Goal: Task Accomplishment & Management: Complete application form

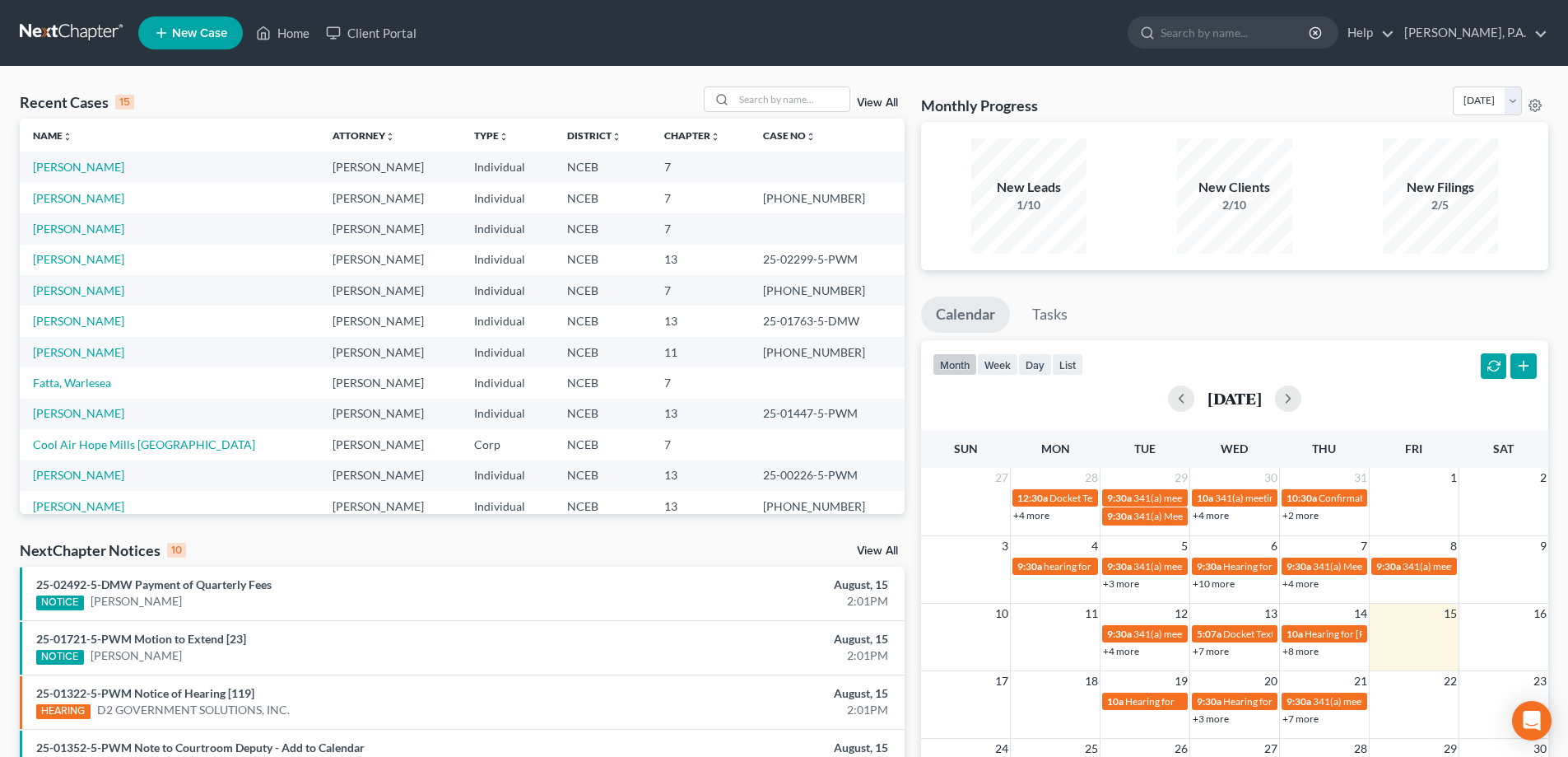
click at [185, 28] on span "New Case" at bounding box center [200, 33] width 55 height 13
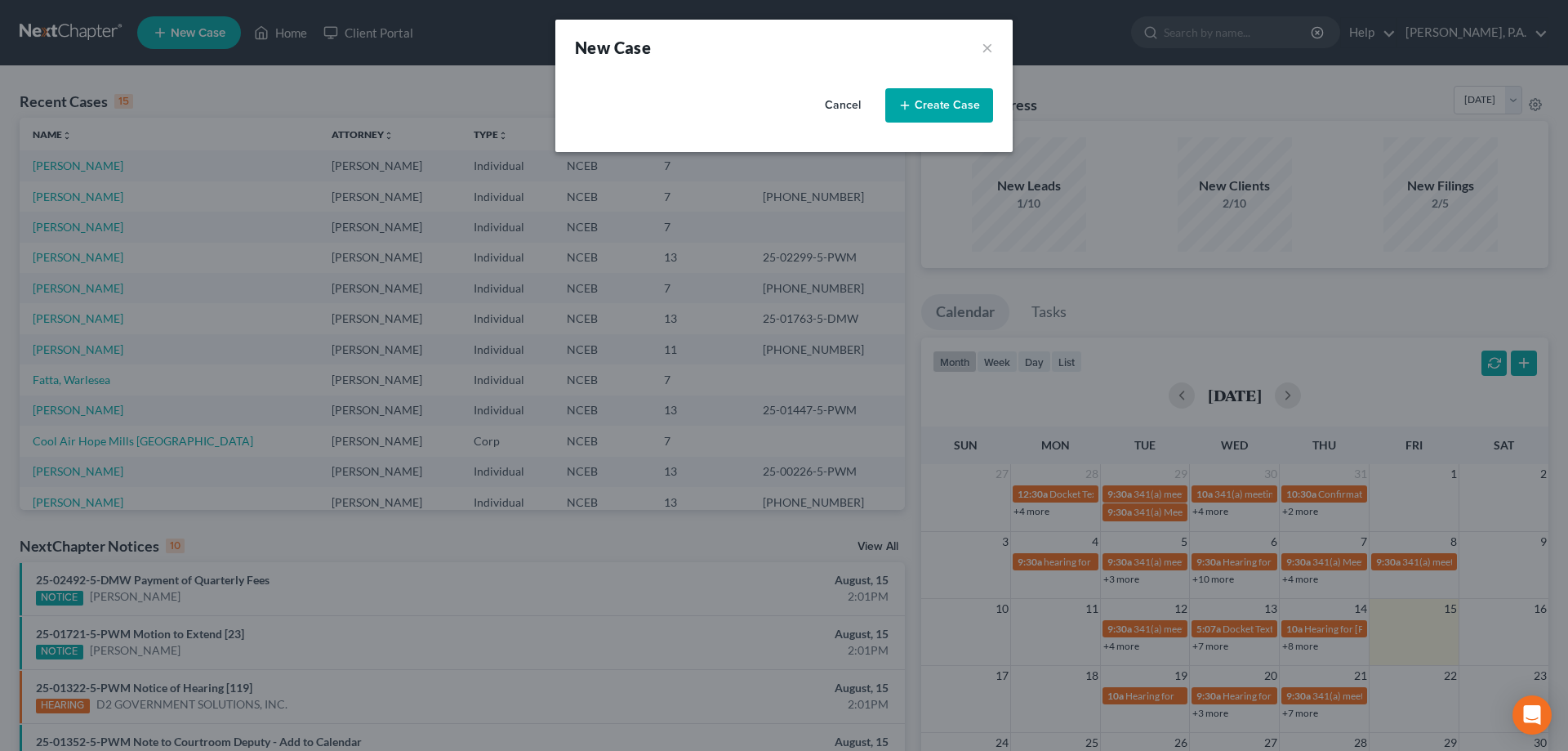
select select "57"
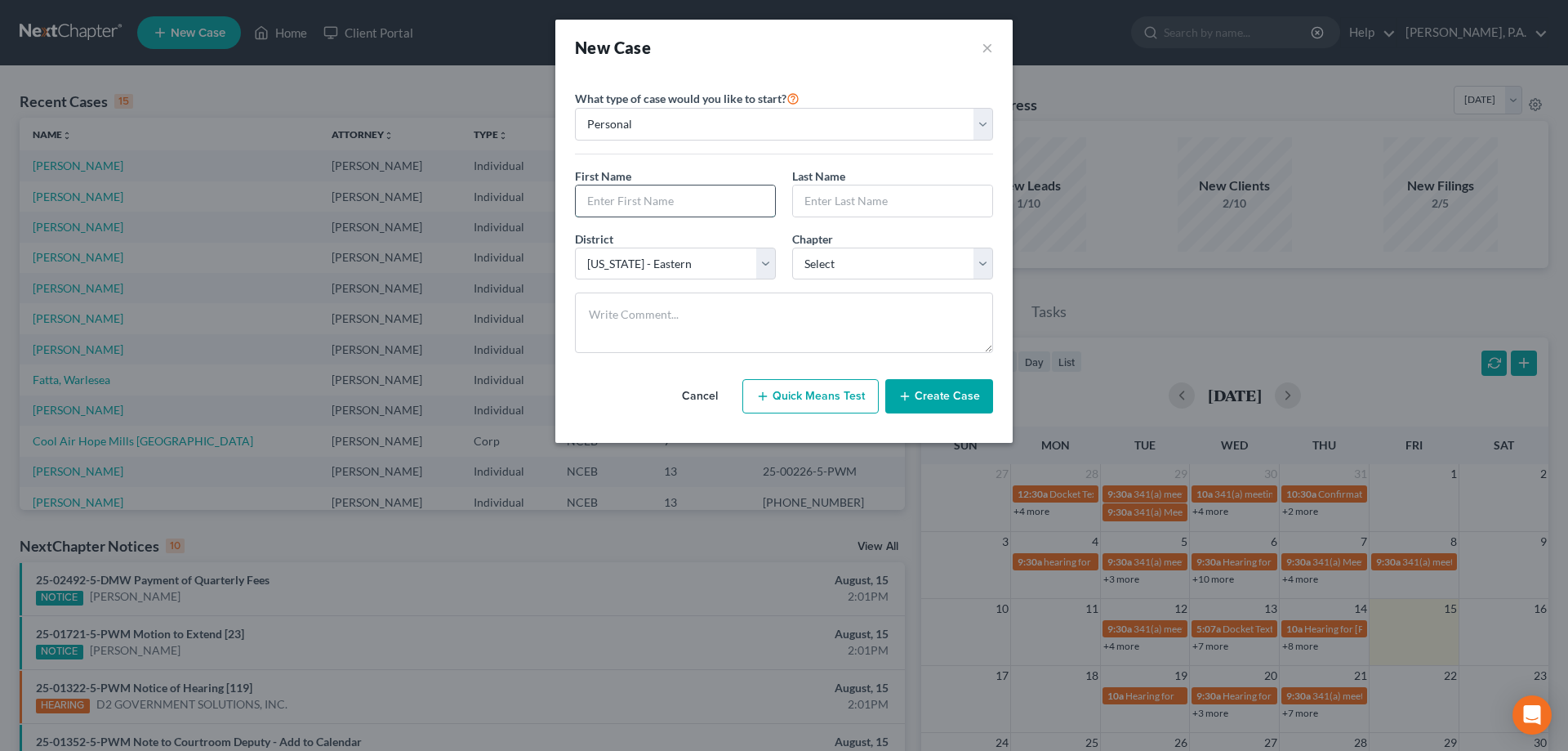
click at [609, 207] on input "text" at bounding box center [675, 201] width 199 height 31
type input "V"
type input "Calvin"
type input "Elder"
click at [816, 271] on select "Select 7 11 12 13" at bounding box center [892, 264] width 201 height 33
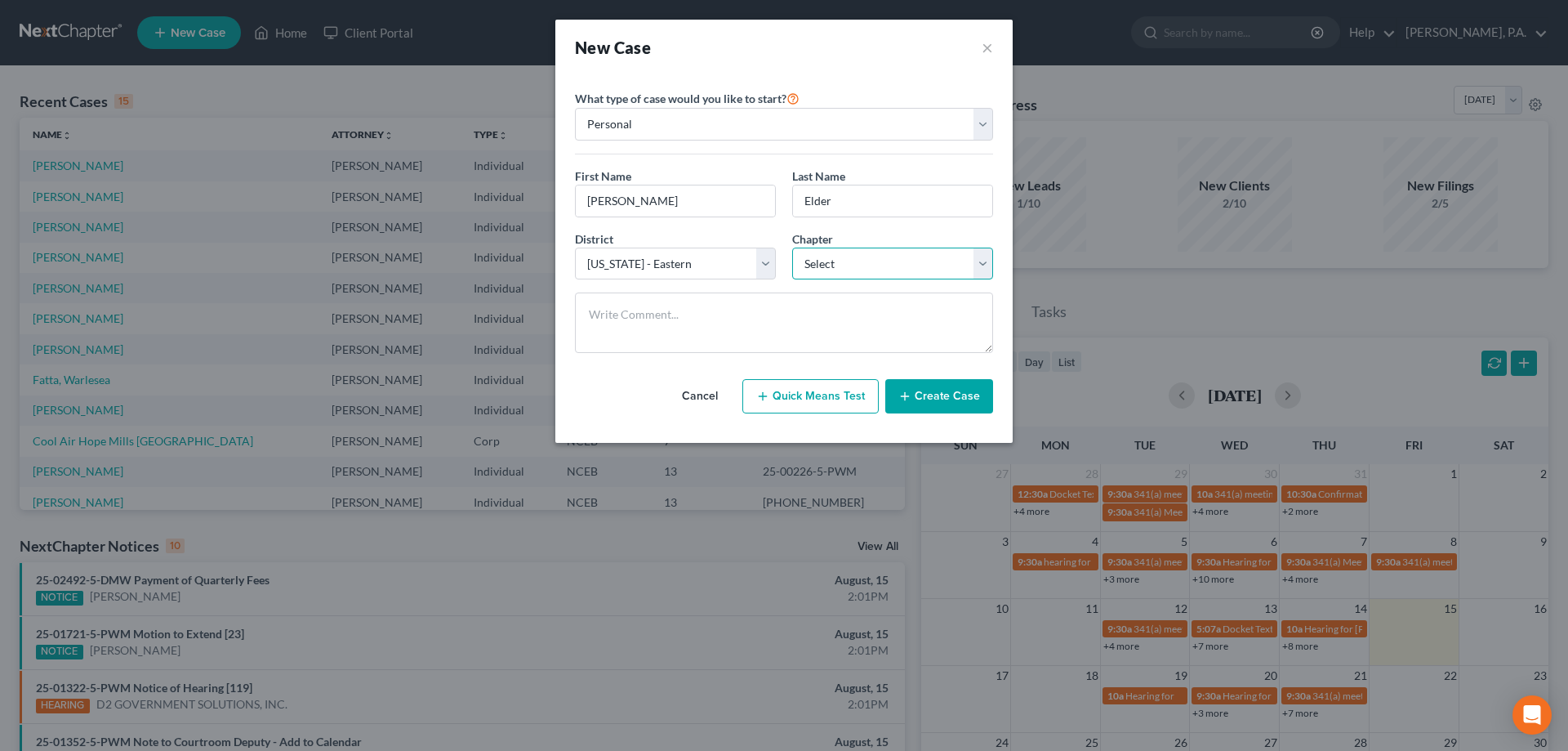
select select "3"
click at [792, 248] on select "Select 7 11 12 13" at bounding box center [892, 264] width 201 height 33
click at [932, 401] on button "Create Case" at bounding box center [939, 396] width 108 height 35
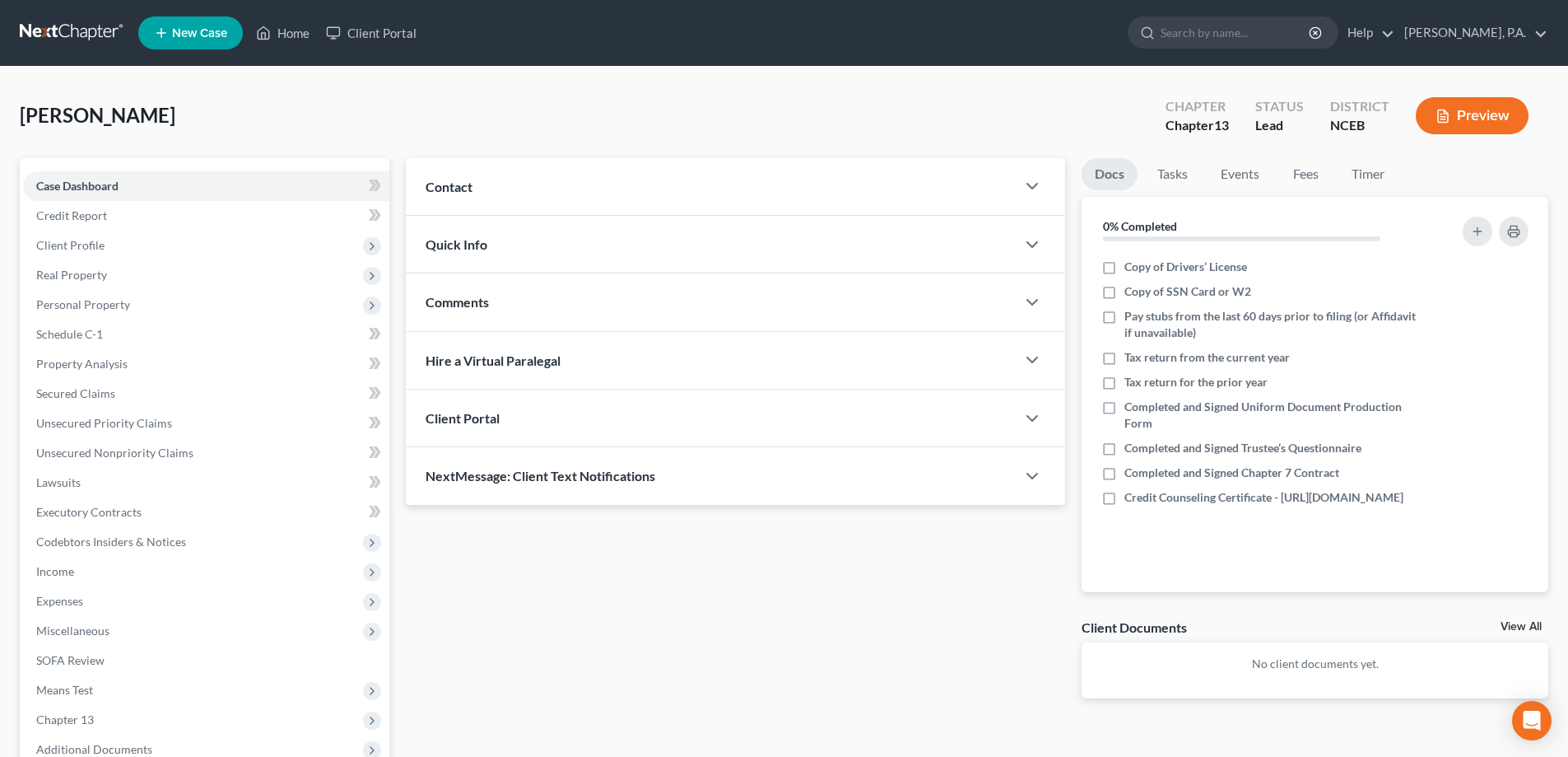
click at [578, 184] on div "Contact" at bounding box center [711, 186] width 610 height 57
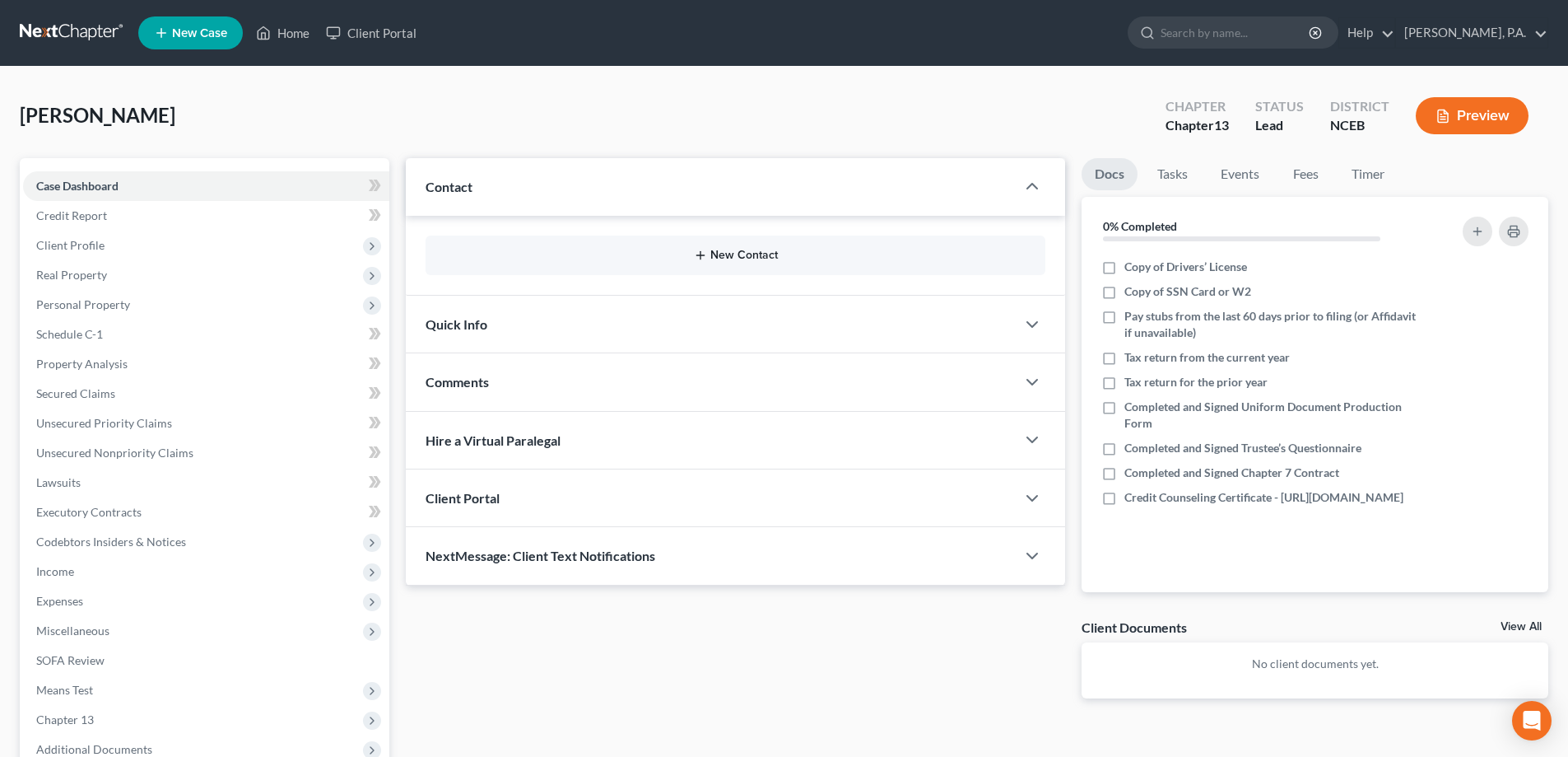
click at [781, 256] on button "New Contact" at bounding box center [736, 256] width 594 height 14
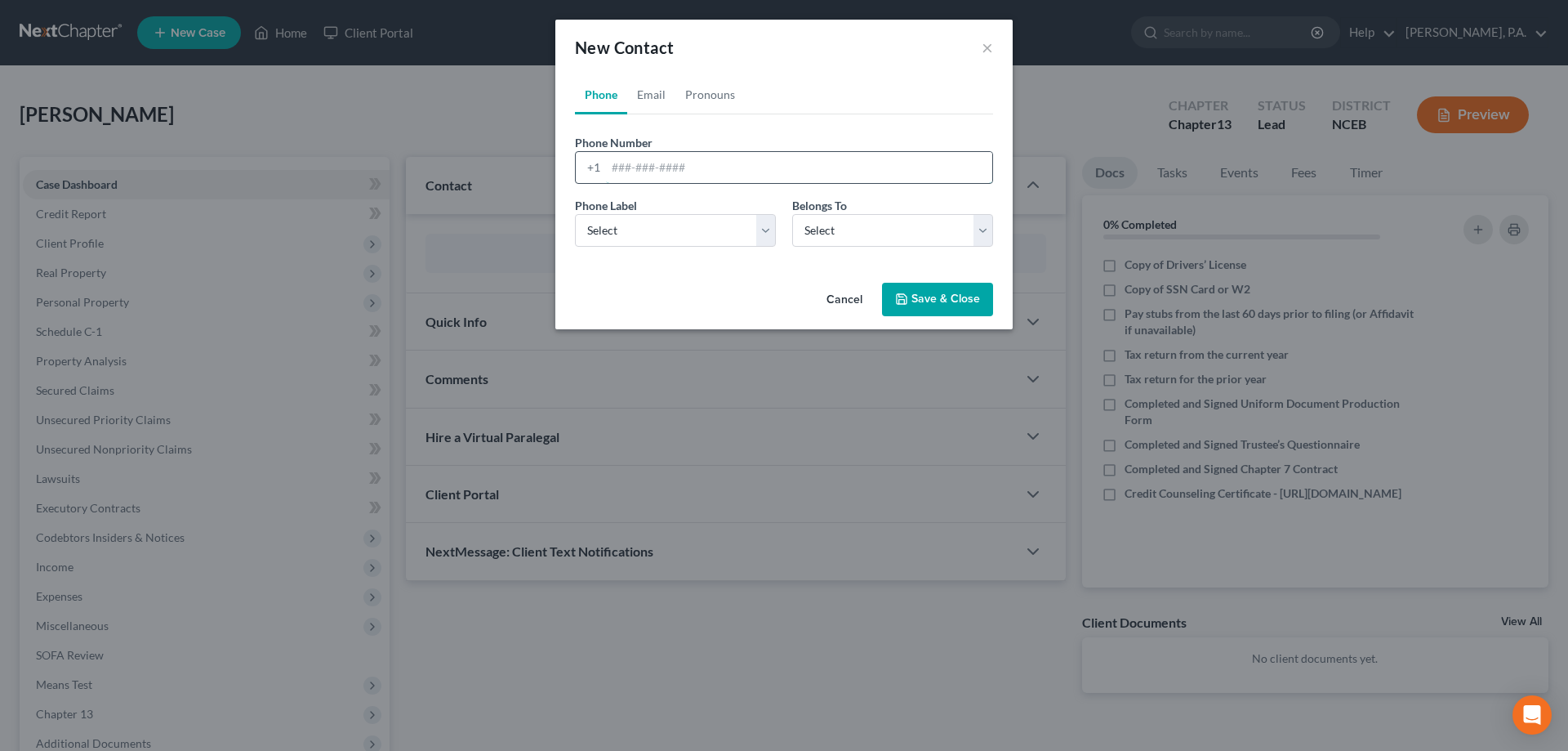
click at [684, 166] on input "tel" at bounding box center [799, 167] width 386 height 31
click at [669, 89] on link "Email" at bounding box center [650, 94] width 48 height 40
click at [677, 158] on input "email" at bounding box center [799, 167] width 386 height 31
paste input "eldercalvin12@gmail.com"
type input "eldercalvin12@gmail.com"
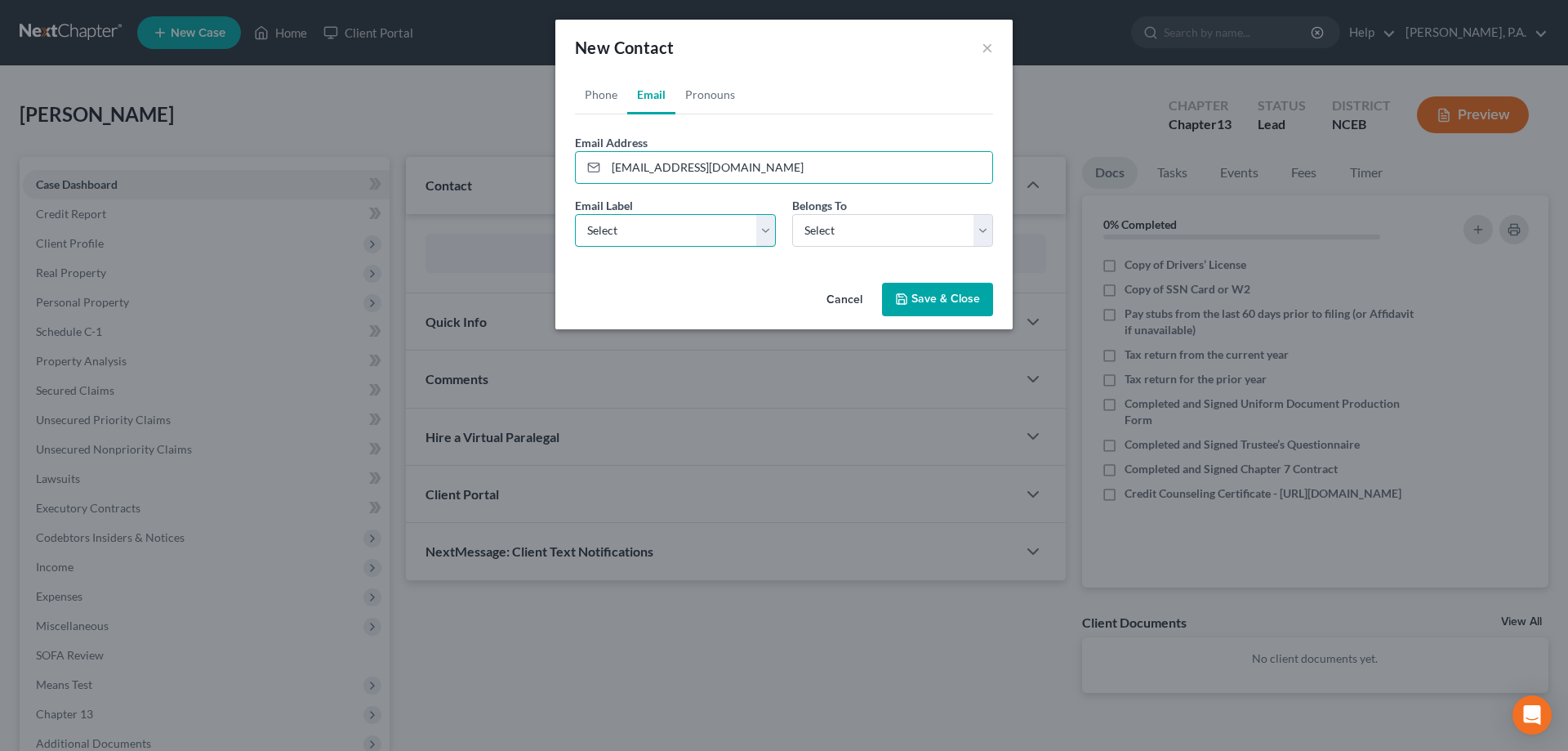
click at [709, 233] on select "Select Home Work Other" at bounding box center [675, 230] width 201 height 33
select select "0"
click at [575, 214] on select "Select Home Work Other" at bounding box center [675, 230] width 201 height 33
click at [808, 241] on select "Select Client Other" at bounding box center [892, 230] width 201 height 33
select select "0"
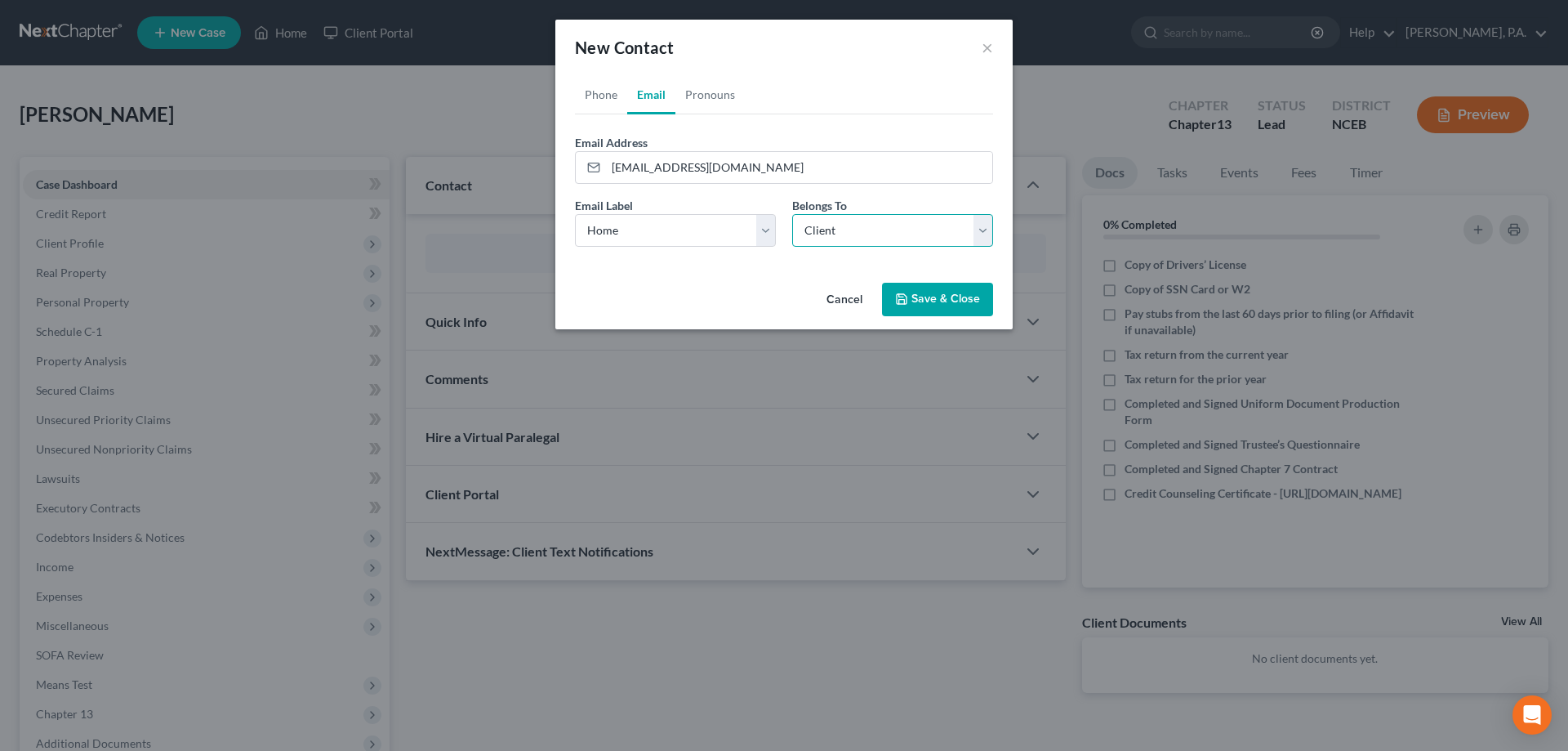
click at [792, 214] on select "Select Client Other" at bounding box center [892, 230] width 201 height 33
click at [886, 292] on button "Save & Close" at bounding box center [938, 299] width 111 height 35
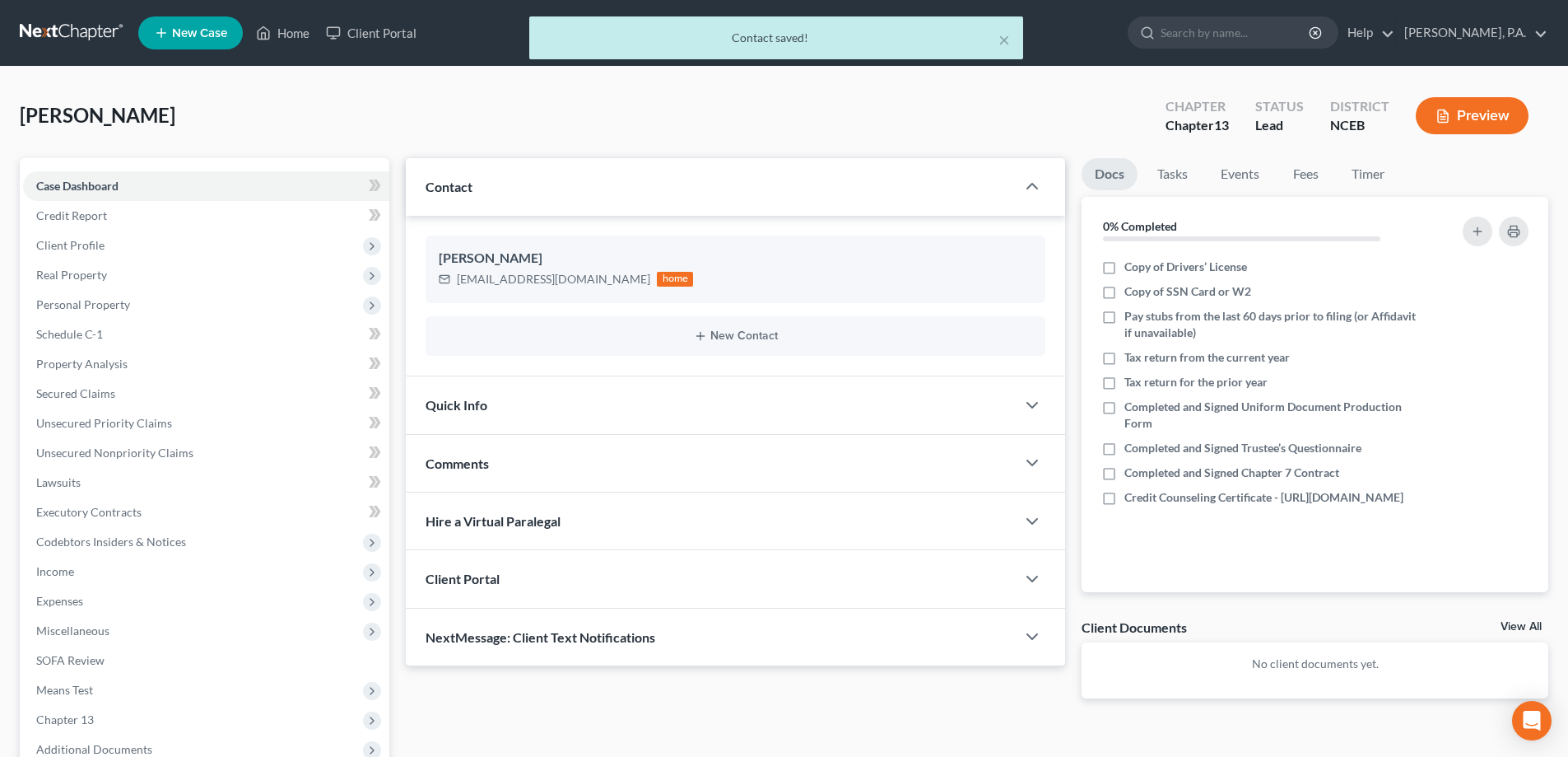
click at [997, 585] on div "Client Portal" at bounding box center [711, 578] width 610 height 57
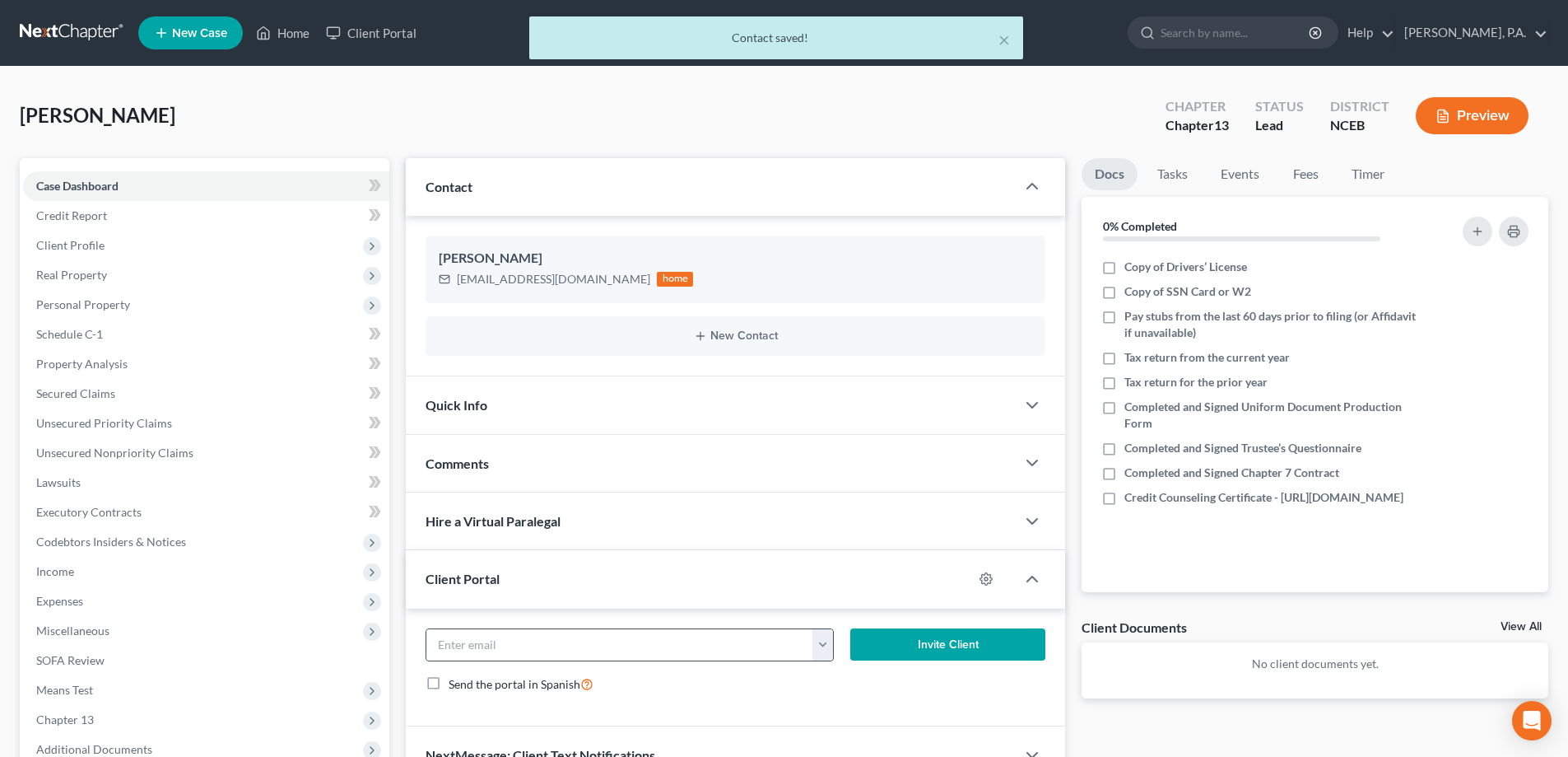
click at [764, 660] on div "eldercalvin12@gmail.com" at bounding box center [629, 644] width 408 height 33
click at [809, 642] on input "email" at bounding box center [620, 644] width 387 height 31
click at [822, 643] on button "button" at bounding box center [823, 644] width 20 height 31
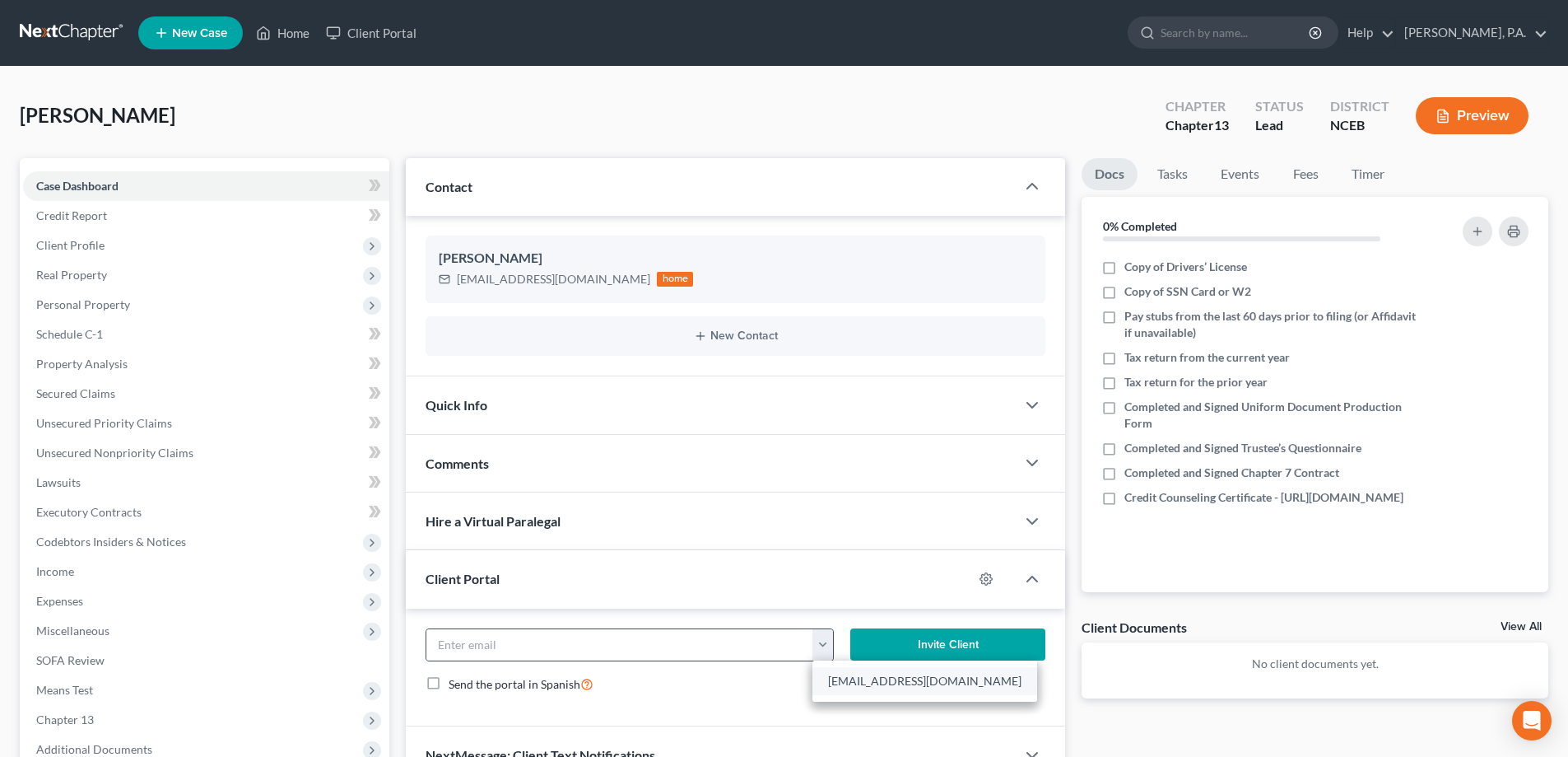
click at [846, 678] on link "eldercalvin12@gmail.com" at bounding box center [925, 681] width 225 height 28
type input "eldercalvin12@gmail.com"
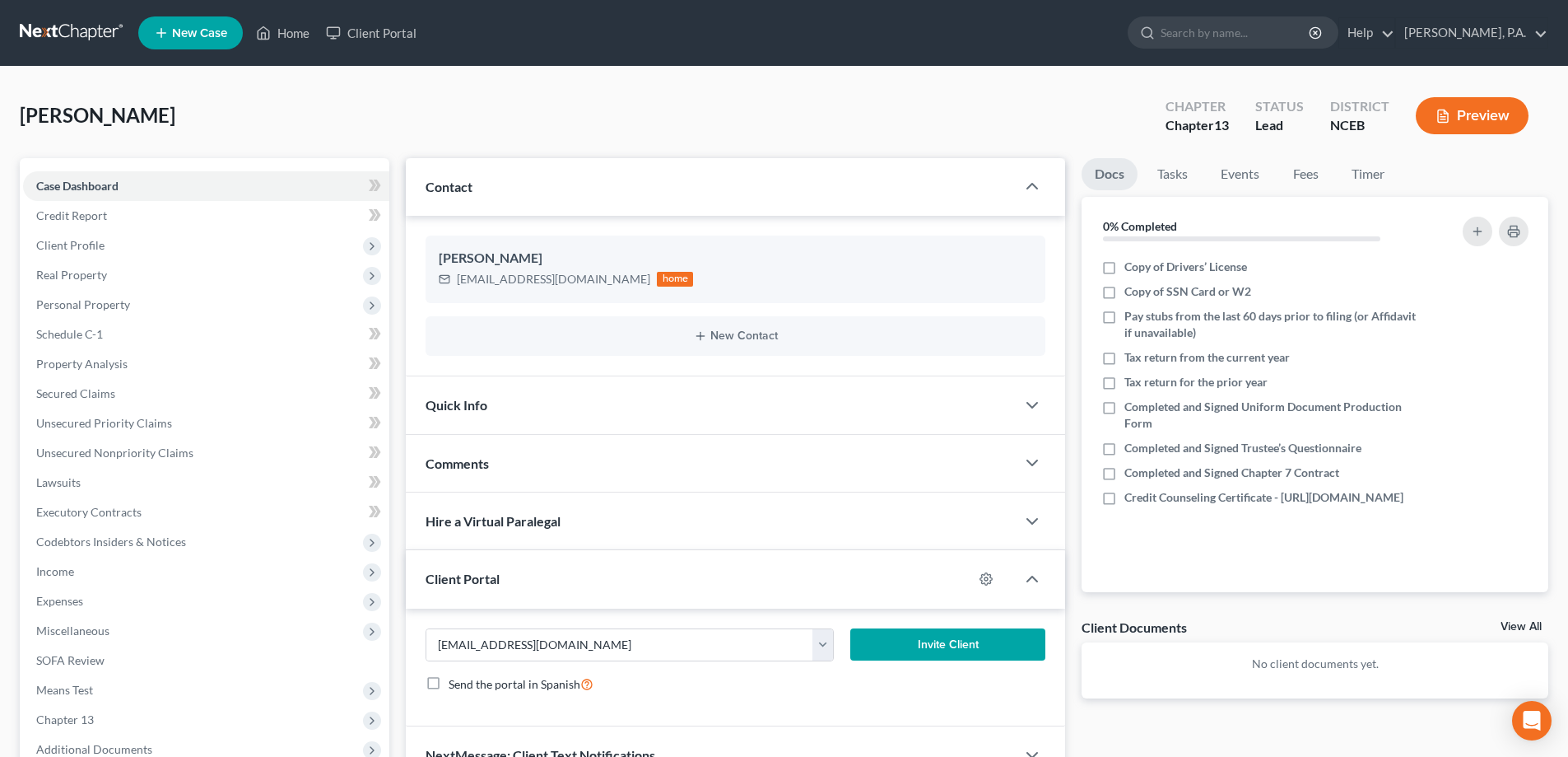
click at [910, 641] on button "Invite Client" at bounding box center [948, 644] width 196 height 33
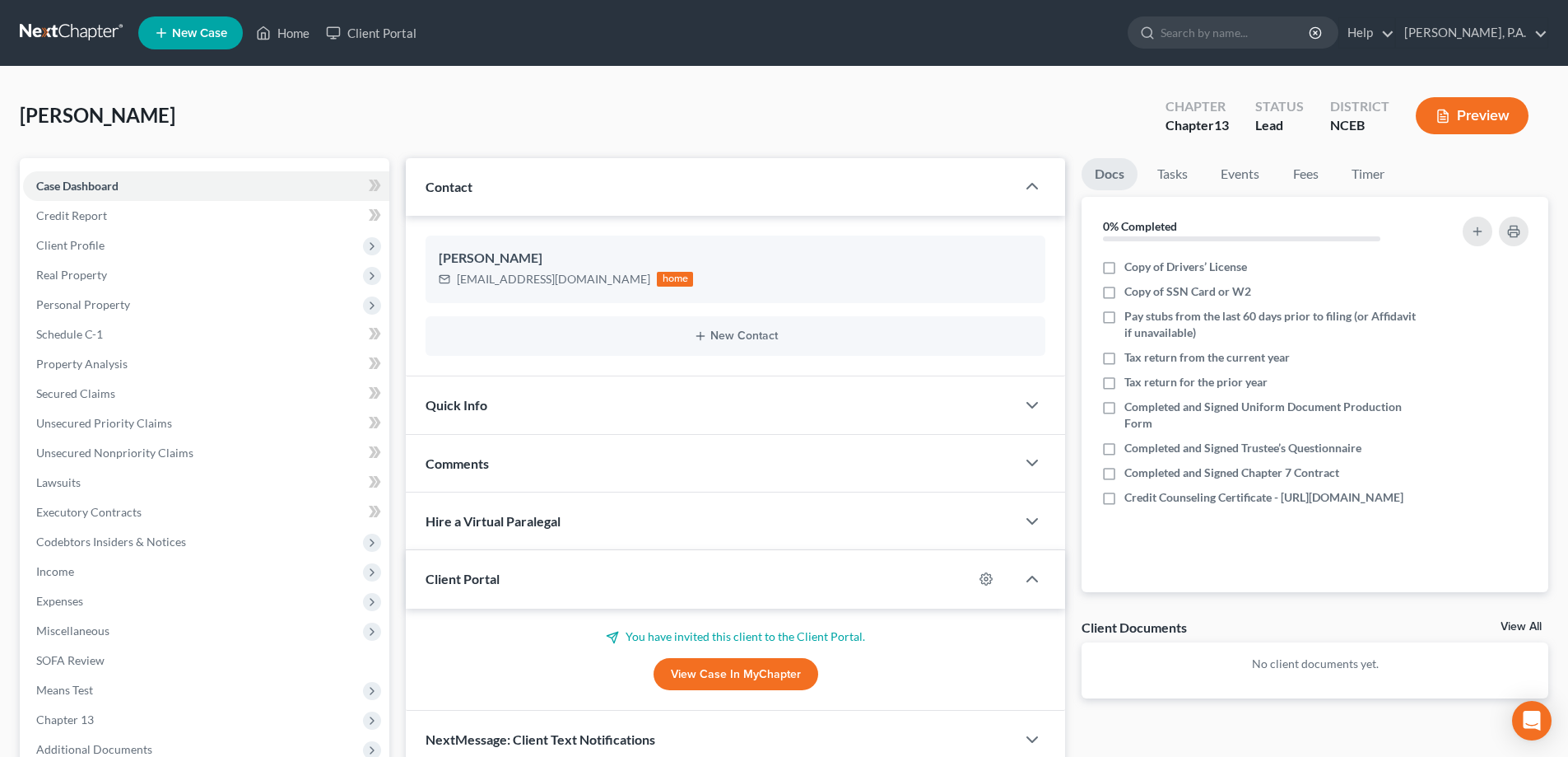
click at [102, 48] on nav "Home New Case Client Portal J.M. Cook, P.A. j.m.cook@jmcookesq.com My Account S…" at bounding box center [784, 33] width 1568 height 66
click at [92, 19] on link at bounding box center [72, 32] width 105 height 30
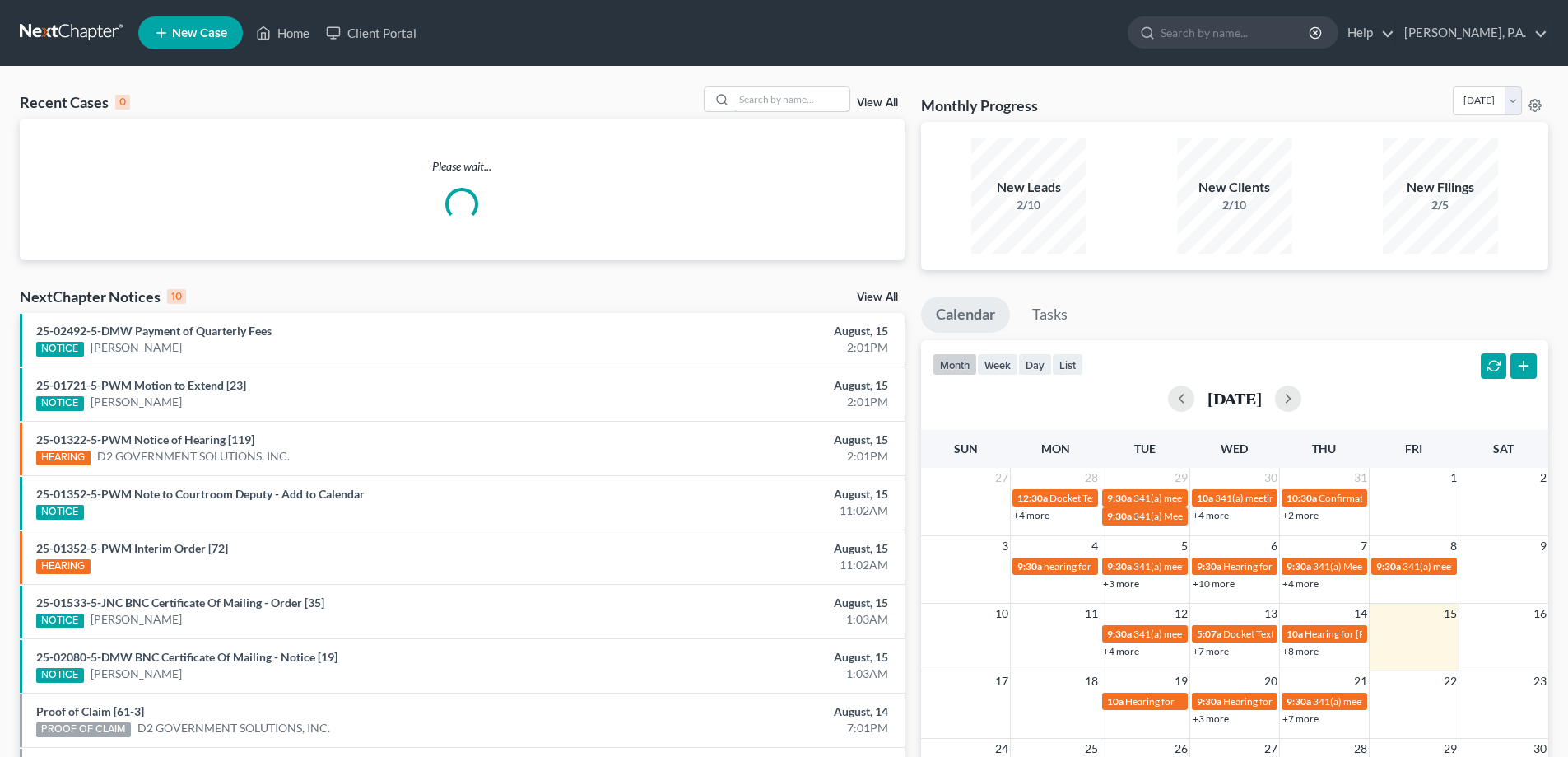
click at [740, 93] on input "search" at bounding box center [792, 99] width 116 height 24
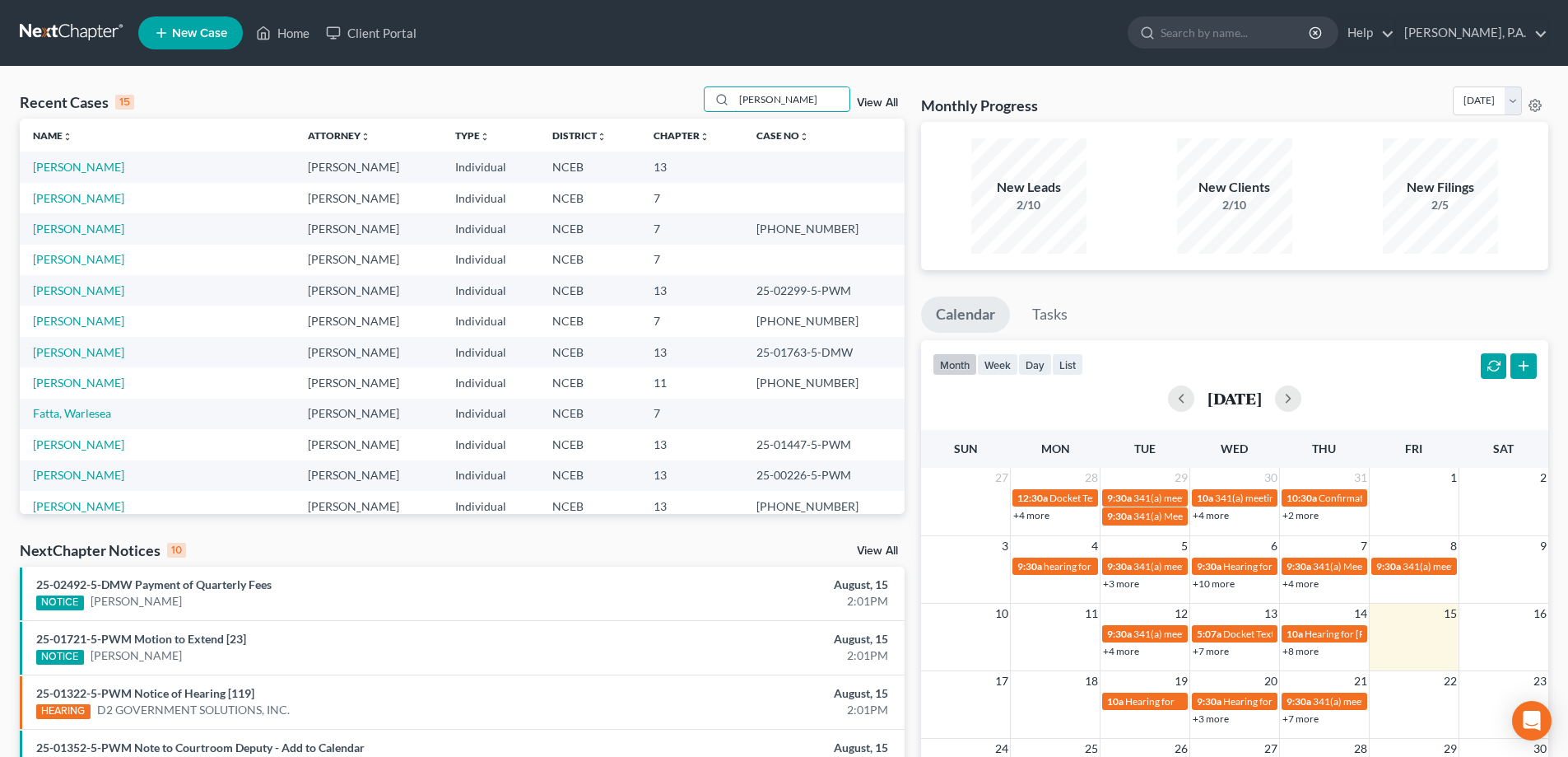
type input "[PERSON_NAME]"
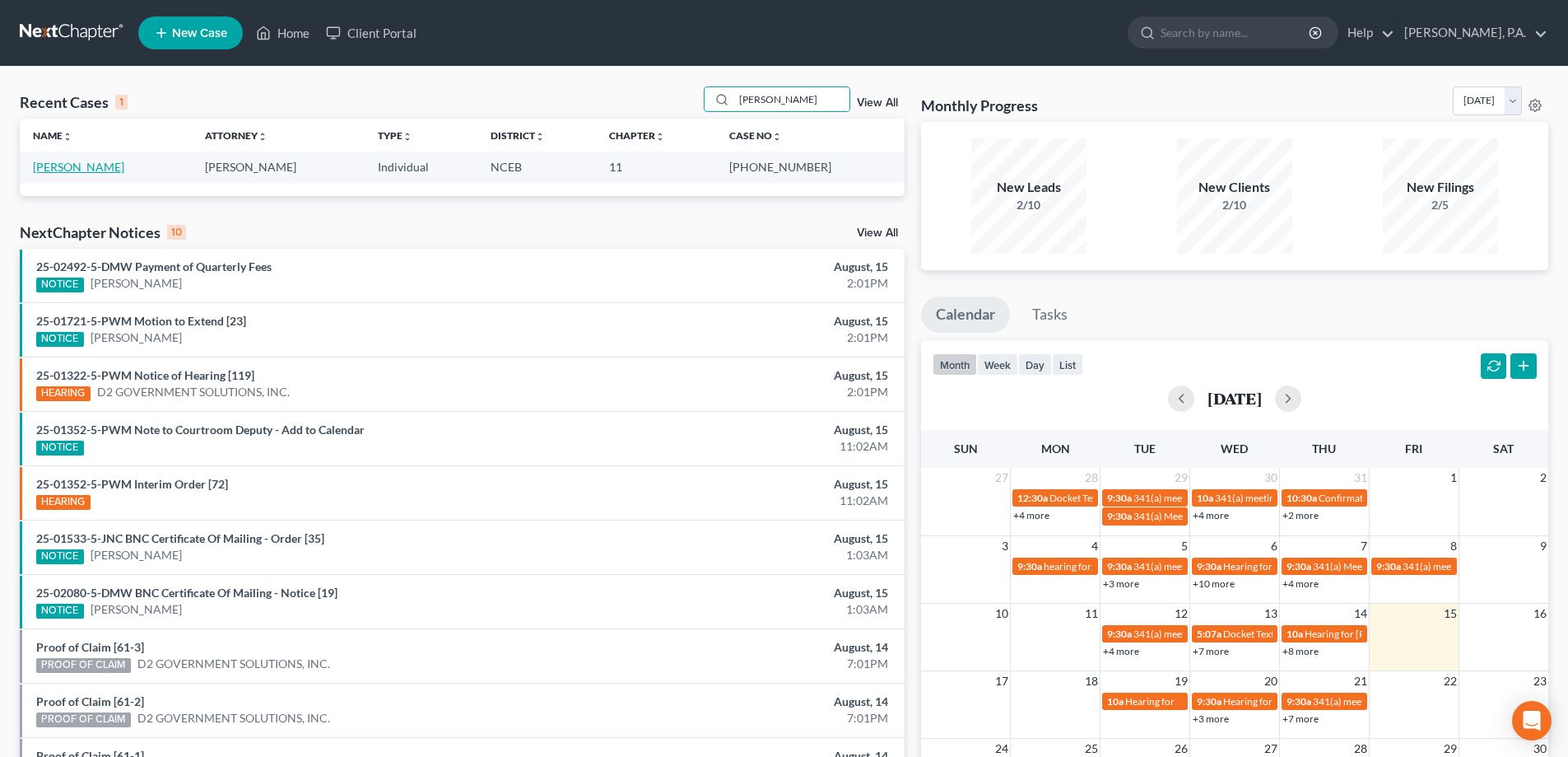
click at [107, 167] on link "[PERSON_NAME]" at bounding box center [79, 167] width 92 height 14
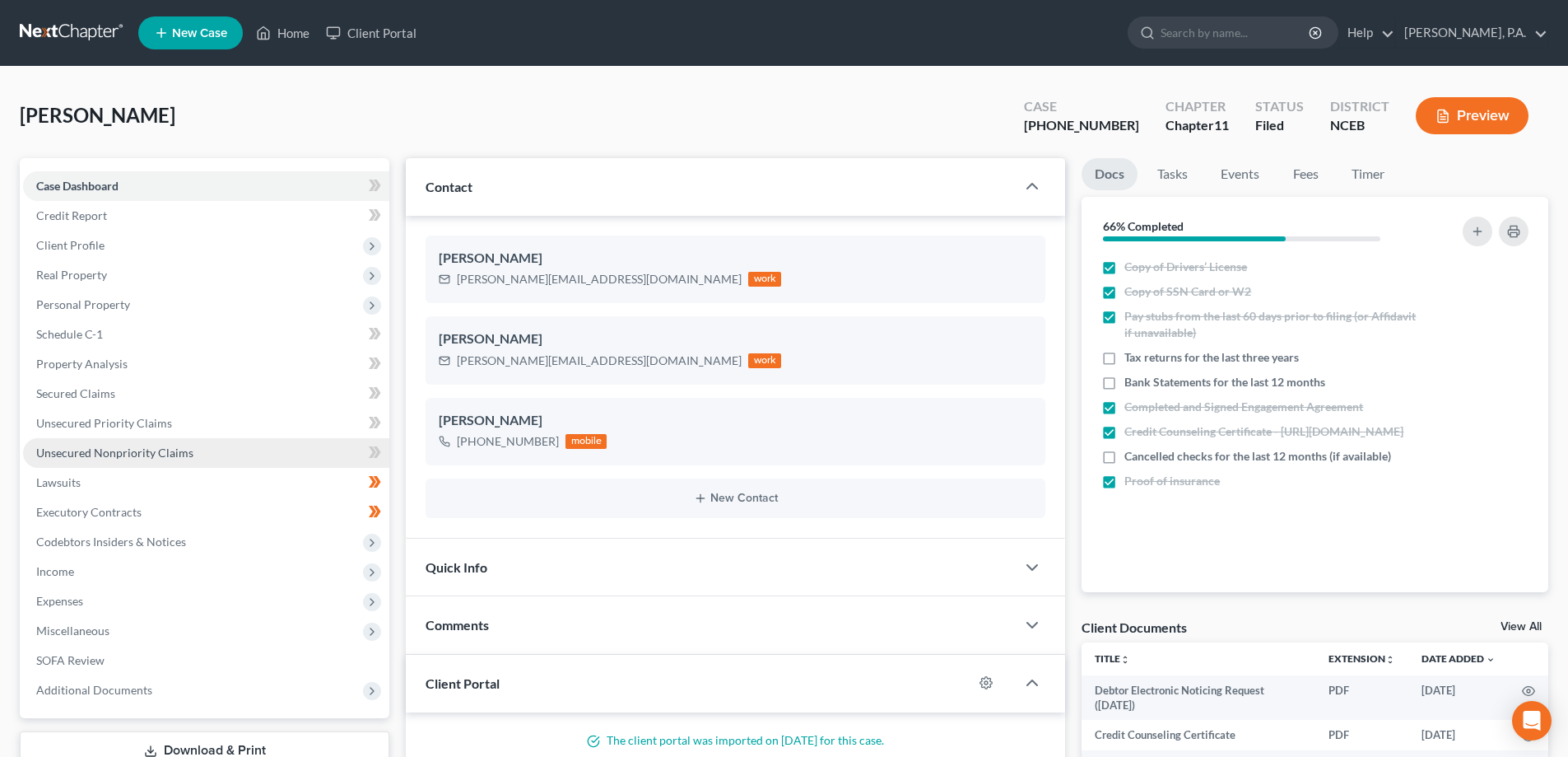
click at [121, 445] on span "Unsecured Nonpriority Claims" at bounding box center [115, 452] width 157 height 14
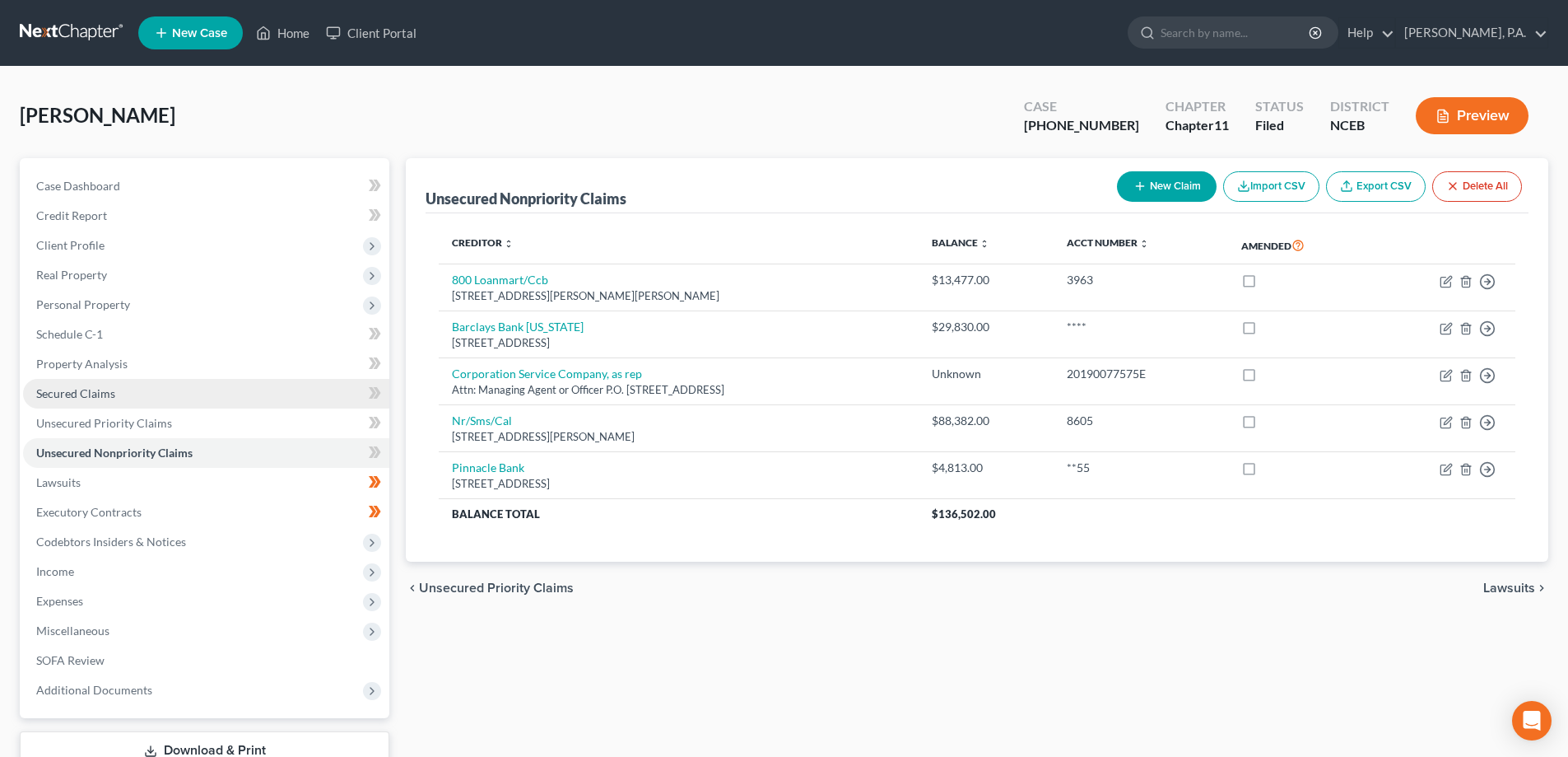
click at [240, 396] on link "Secured Claims" at bounding box center [206, 393] width 366 height 30
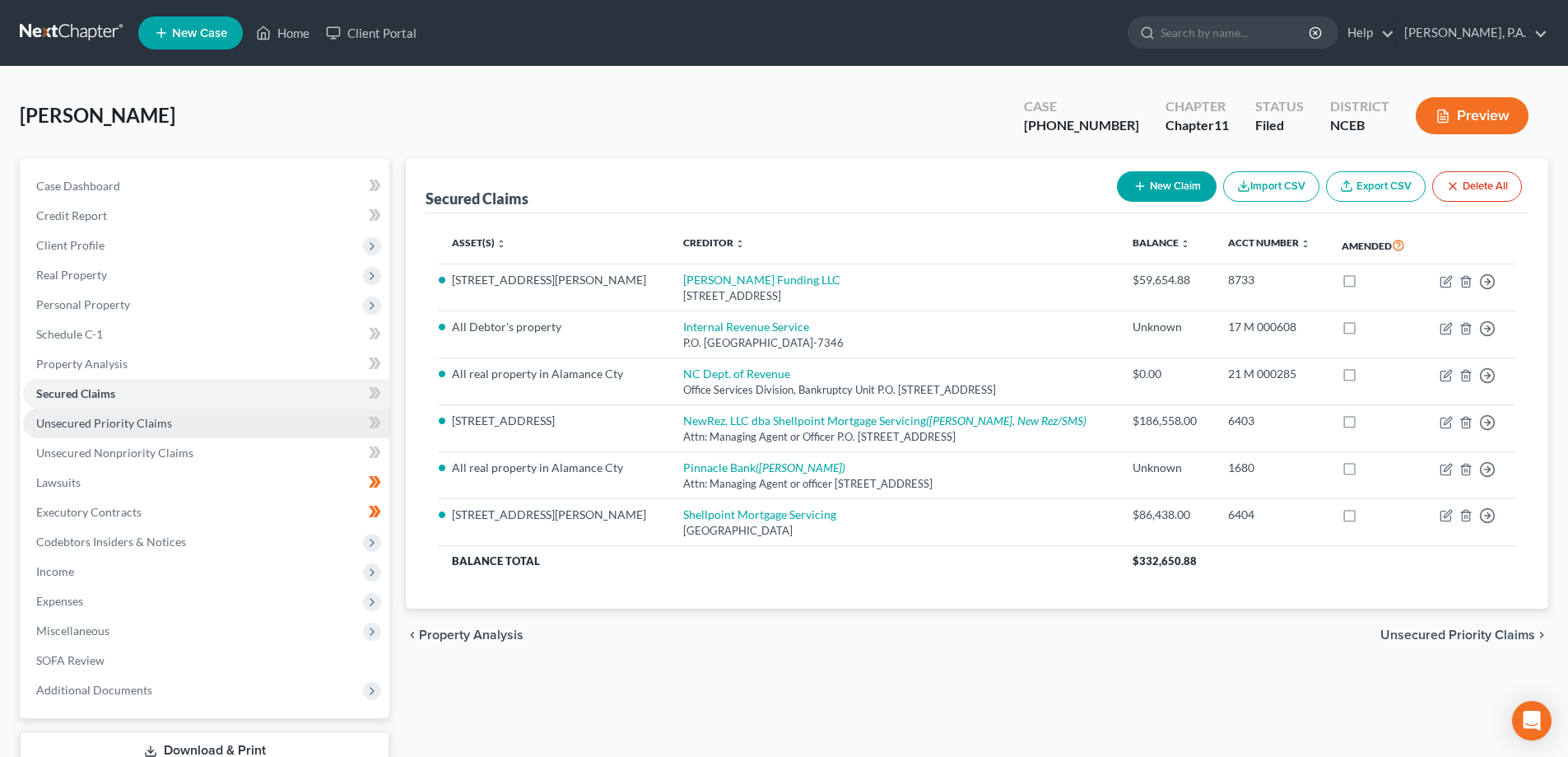
click at [189, 427] on link "Unsecured Priority Claims" at bounding box center [206, 423] width 366 height 30
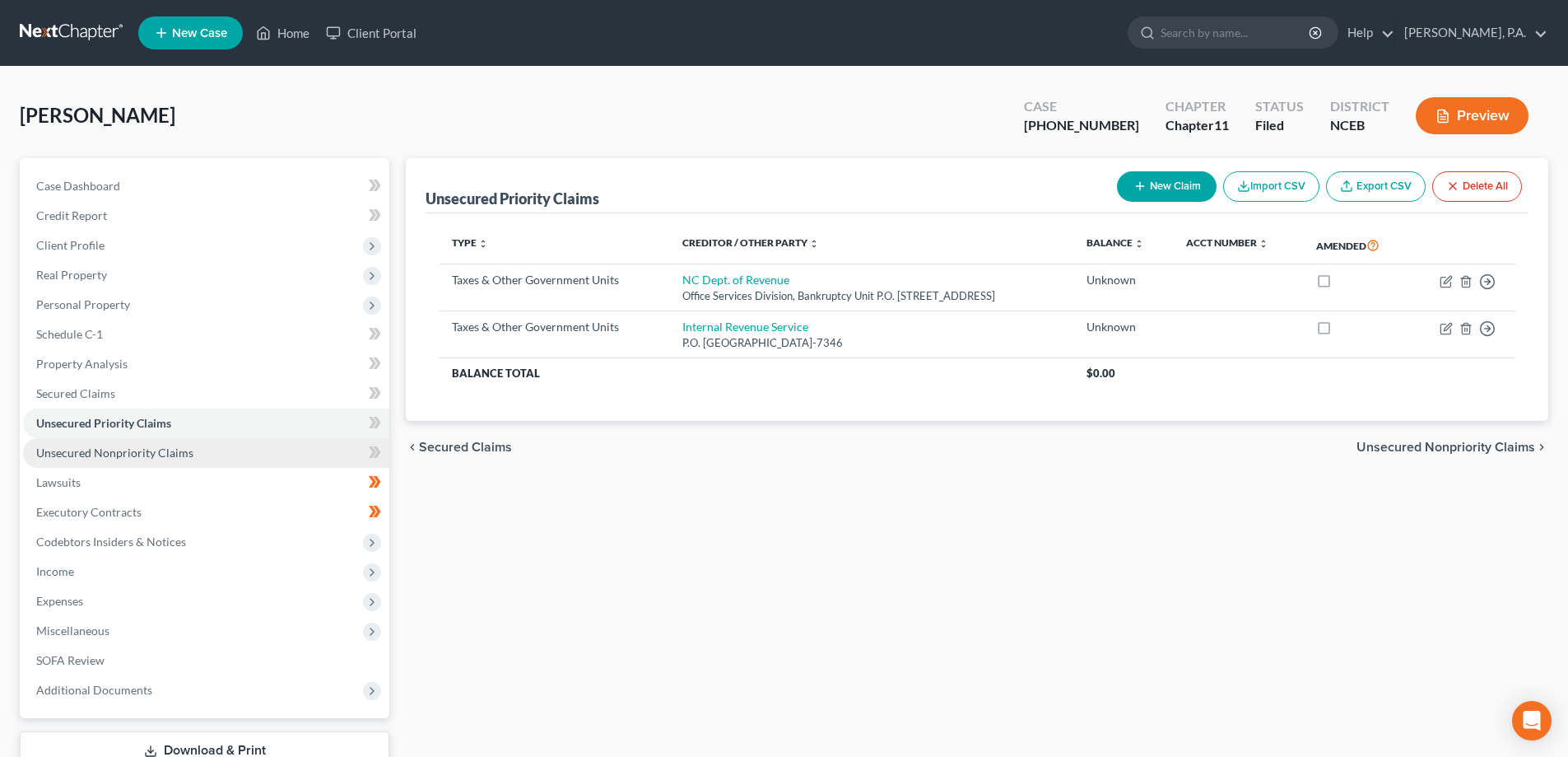
click at [195, 457] on link "Unsecured Nonpriority Claims" at bounding box center [206, 453] width 366 height 30
